Goal: Task Accomplishment & Management: Complete application form

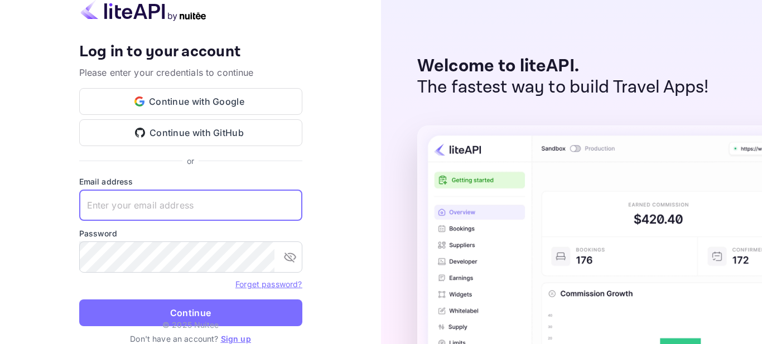
click at [214, 204] on input "text" at bounding box center [190, 205] width 223 height 31
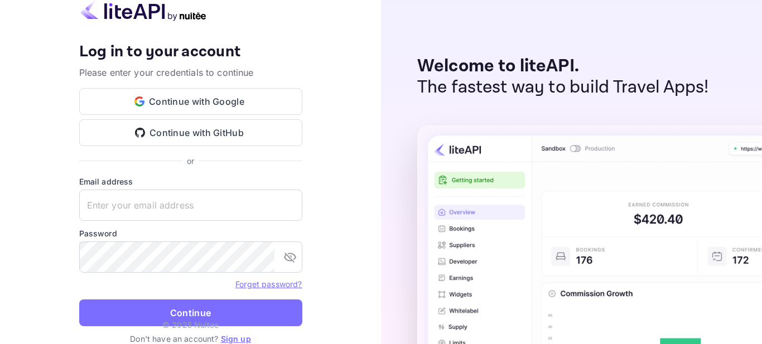
click at [241, 338] on link "Sign up" at bounding box center [236, 338] width 30 height 9
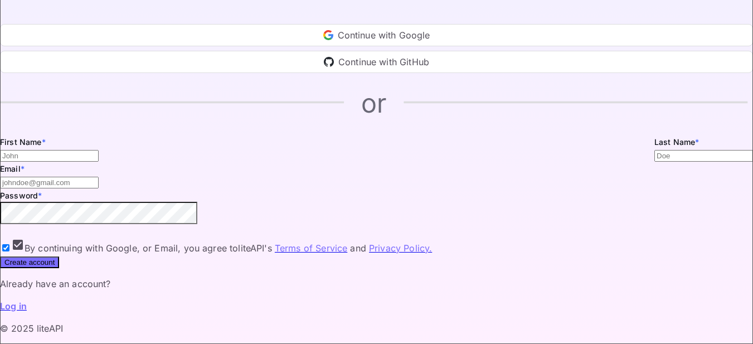
scroll to position [112, 0]
click at [99, 150] on input "Email *" at bounding box center [49, 156] width 99 height 12
type input "Neo"
type input "Kgotlaetsho"
click at [99, 188] on input "[EMAIL_ADDRESS][DOMAIN_NAME]" at bounding box center [49, 183] width 99 height 12
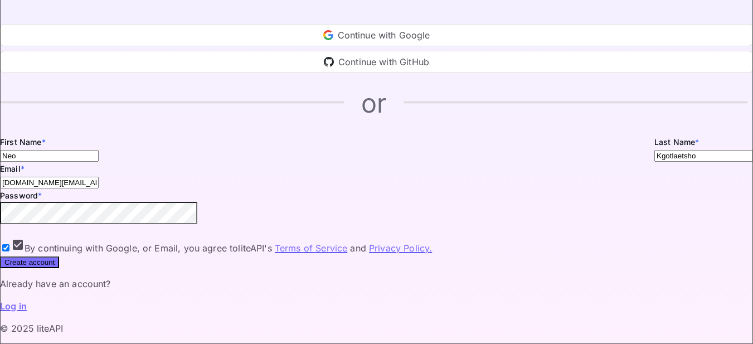
type input "[DOMAIN_NAME][EMAIL_ADDRESS][DOMAIN_NAME]"
click at [9, 224] on icon "toggle password visibility" at bounding box center [9, 224] width 0 height 0
click at [59, 268] on button "Create account" at bounding box center [29, 262] width 59 height 12
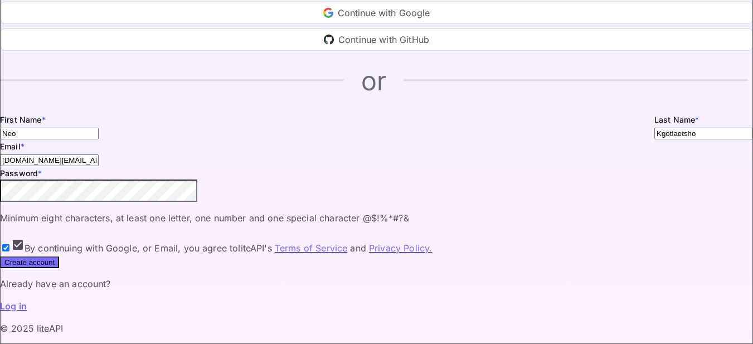
click at [22, 214] on icon "toggle password visibility" at bounding box center [15, 209] width 12 height 10
click at [22, 213] on icon "toggle password visibility" at bounding box center [15, 209] width 12 height 8
click at [9, 202] on icon "toggle password visibility" at bounding box center [9, 202] width 0 height 0
click at [59, 268] on button "Create account" at bounding box center [29, 262] width 59 height 12
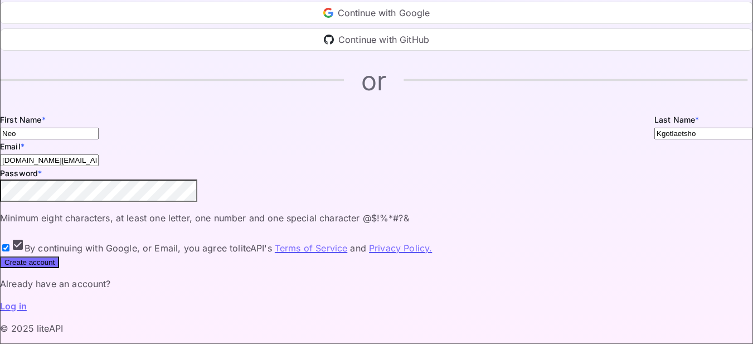
click at [9, 202] on icon "toggle password visibility" at bounding box center [9, 202] width 0 height 0
click at [244, 229] on div "Create your account Welcome! Please fill in the details to get started. Continu…" at bounding box center [376, 126] width 753 height 373
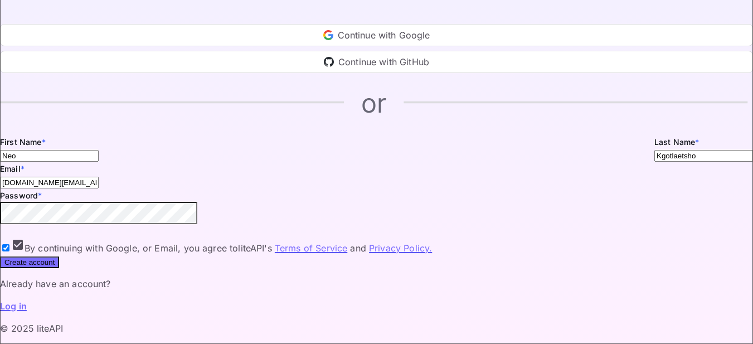
click at [9, 224] on icon "toggle password visibility" at bounding box center [9, 224] width 0 height 0
click at [59, 268] on button "Create account" at bounding box center [29, 262] width 59 height 12
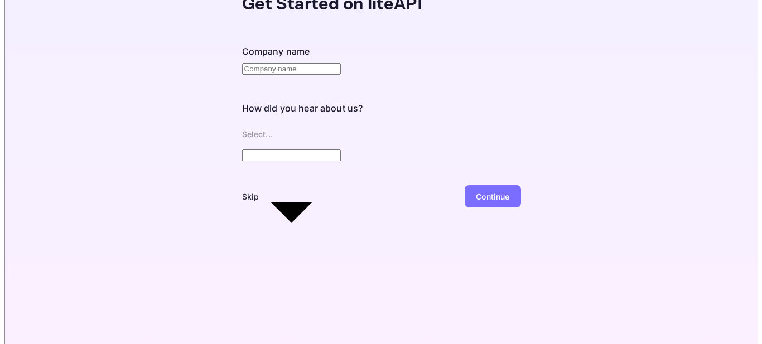
scroll to position [0, 0]
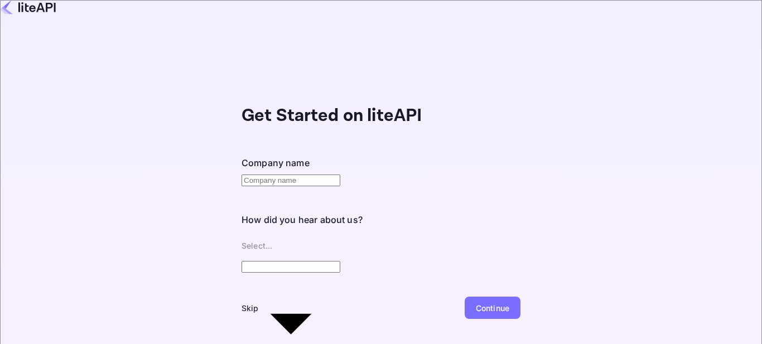
click at [257, 175] on input "text" at bounding box center [290, 181] width 99 height 12
type input "Neo Systems [GEOGRAPHIC_DATA]"
click at [262, 222] on body "Get Started on liteAPI Company name Neo Systems Africa ​ How did you hear about…" at bounding box center [381, 172] width 762 height 344
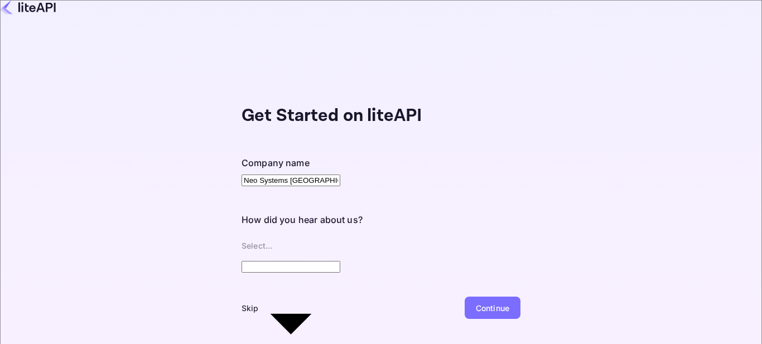
type input "Other..."
click at [476, 302] on div "Continue" at bounding box center [492, 308] width 33 height 12
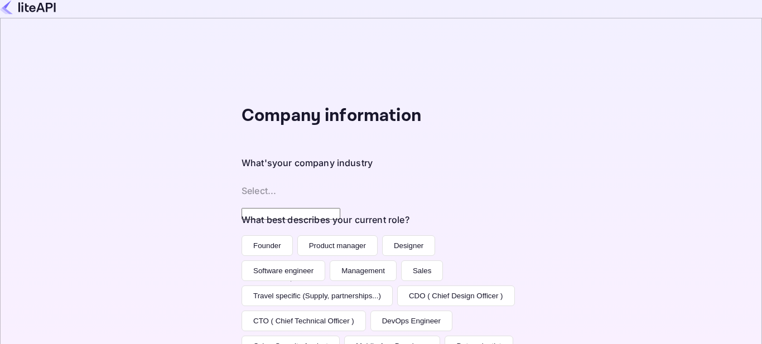
click at [357, 173] on body "Company information What's your company industry Select... ​ What best describe…" at bounding box center [381, 172] width 762 height 344
type input "Technology"
click at [241, 260] on button "Software engineer" at bounding box center [283, 270] width 84 height 21
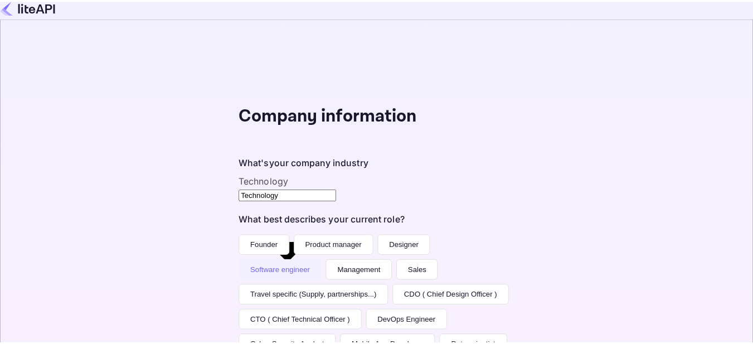
scroll to position [195, 0]
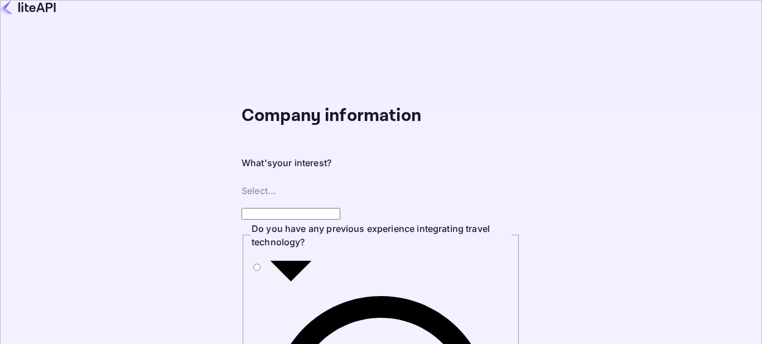
click at [154, 171] on body "Company information What's your interest? Select... ​ Do you have any previous …" at bounding box center [381, 172] width 762 height 344
type input "Building a new product around travel"
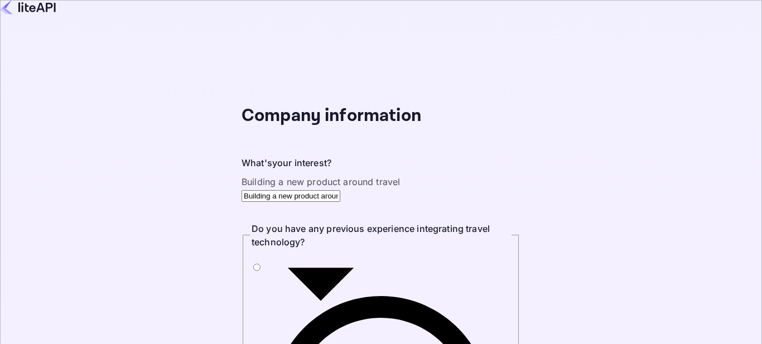
radio input "true"
